Goal: Check status: Check status

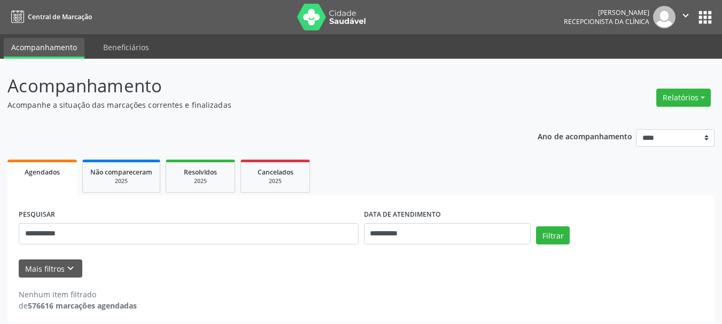
click at [83, 234] on input "**********" at bounding box center [189, 233] width 340 height 21
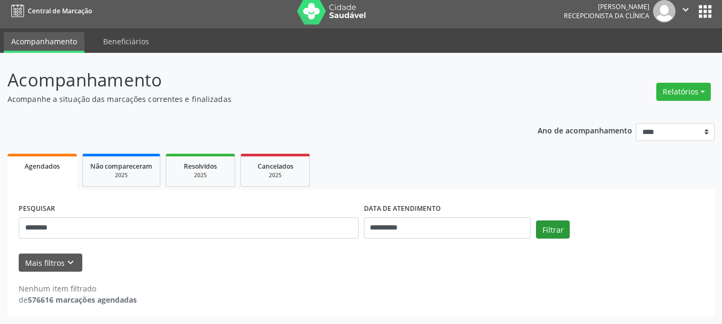
type input "********"
click at [556, 230] on button "Filtrar" at bounding box center [553, 230] width 34 height 18
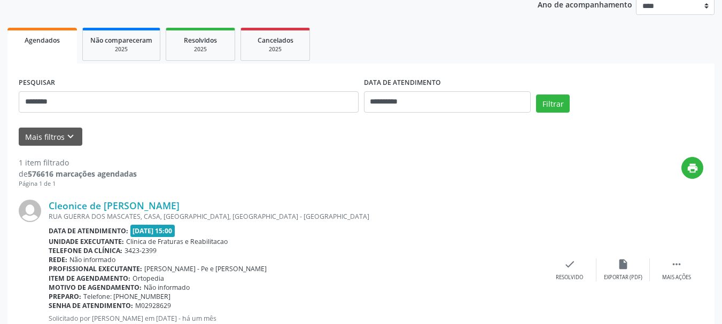
scroll to position [160, 0]
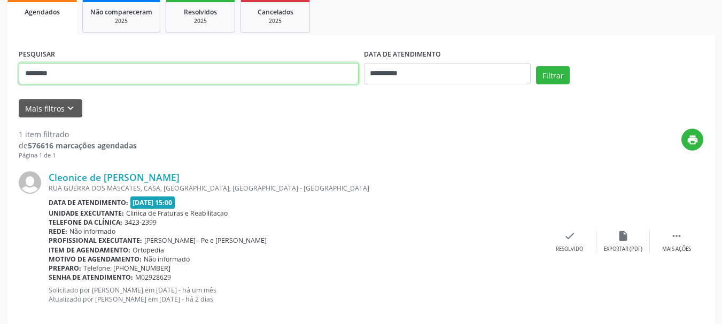
click at [74, 72] on input "********" at bounding box center [189, 73] width 340 height 21
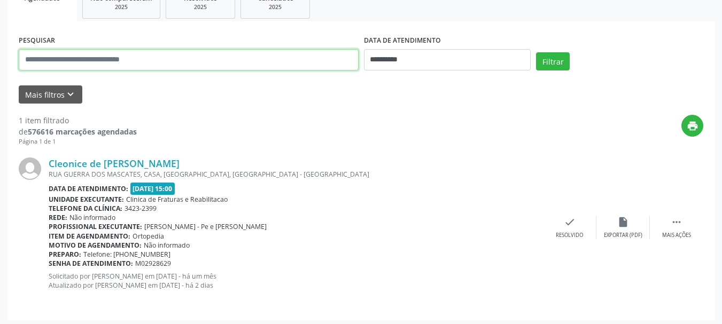
scroll to position [178, 0]
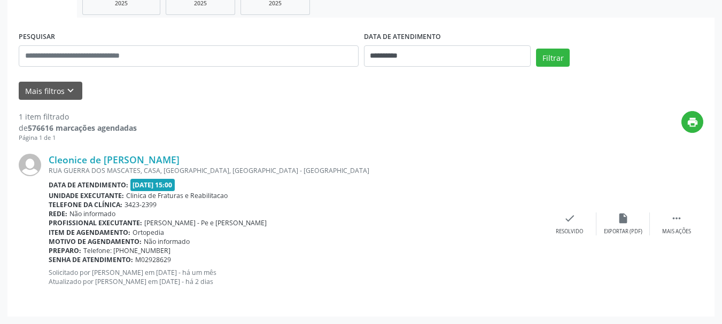
drag, startPoint x: 124, startPoint y: 196, endPoint x: 189, endPoint y: 222, distance: 69.6
click at [259, 217] on div "Cleonice de [PERSON_NAME] RUA GUERRA DOS MASCATES, CASA, [GEOGRAPHIC_DATA], [GE…" at bounding box center [296, 224] width 494 height 140
drag, startPoint x: 138, startPoint y: 228, endPoint x: 301, endPoint y: 228, distance: 162.5
click at [301, 228] on div "Item de agendamento: [GEOGRAPHIC_DATA]" at bounding box center [296, 232] width 494 height 9
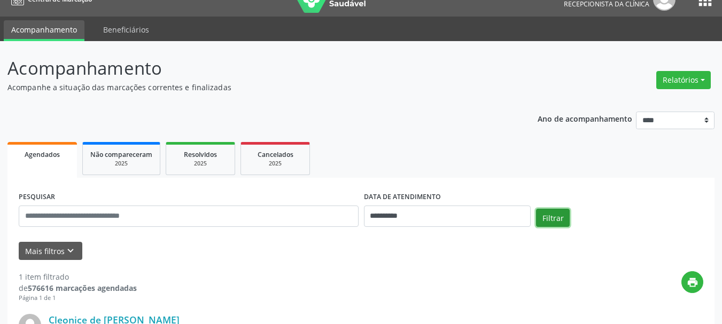
click at [551, 215] on button "Filtrar" at bounding box center [553, 218] width 34 height 18
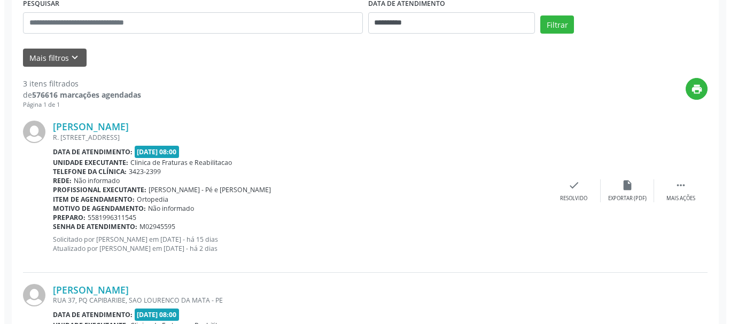
scroll to position [183, 0]
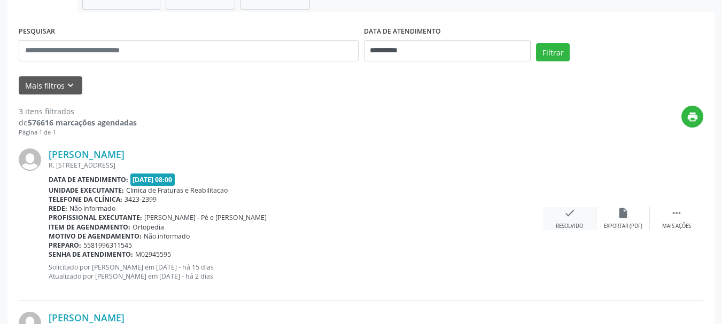
click at [572, 223] on div "Resolvido" at bounding box center [569, 226] width 27 height 7
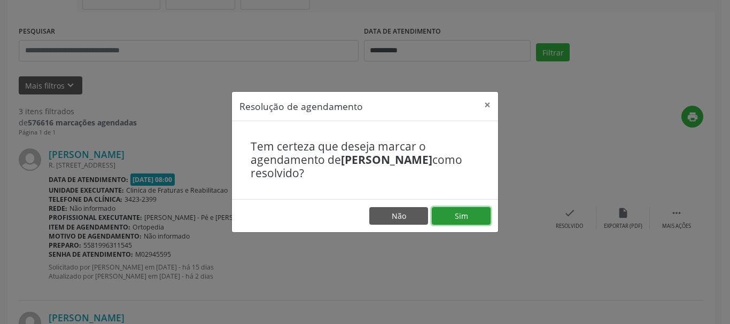
click at [470, 215] on button "Sim" at bounding box center [461, 216] width 59 height 18
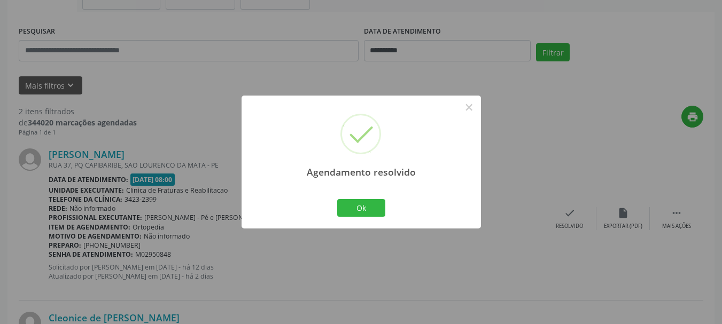
click at [479, 108] on div "Agendamento resolvido ×" at bounding box center [361, 142] width 239 height 92
click at [471, 104] on button "×" at bounding box center [469, 107] width 18 height 18
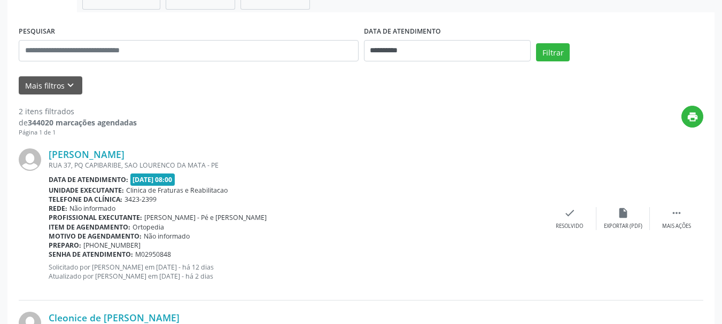
drag, startPoint x: 175, startPoint y: 181, endPoint x: 210, endPoint y: 182, distance: 34.8
click at [210, 182] on div "Data de atendimento: [DATE] 08:00" at bounding box center [296, 180] width 494 height 12
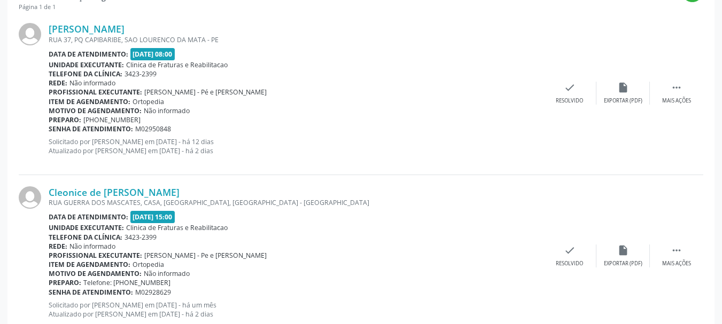
scroll to position [341, 0]
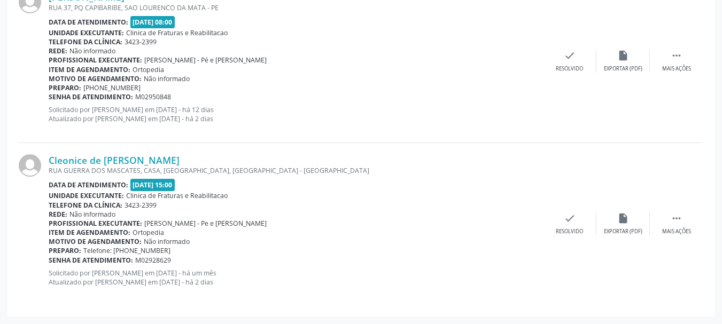
drag, startPoint x: 177, startPoint y: 187, endPoint x: 237, endPoint y: 183, distance: 60.0
click at [234, 184] on div "Data de atendimento: [DATE] 15:00" at bounding box center [296, 185] width 494 height 12
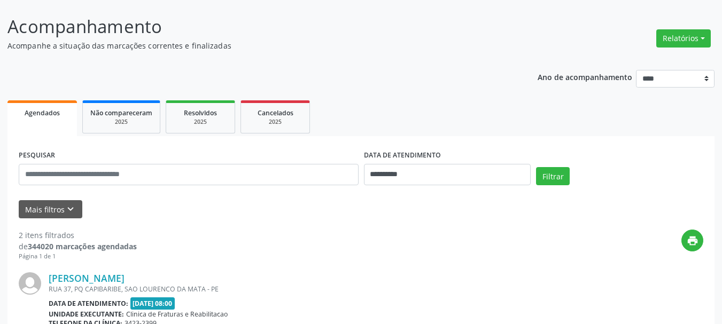
scroll to position [160, 0]
